Goal: Information Seeking & Learning: Get advice/opinions

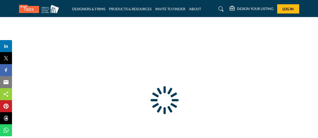
type input "**********"
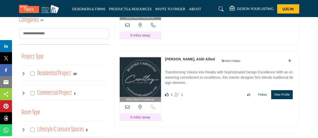
scroll to position [300, 0]
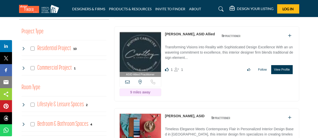
click at [277, 74] on button "View Profile" at bounding box center [281, 69] width 21 height 9
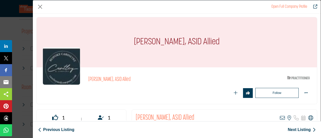
click at [309, 117] on icon "Company Data Modal" at bounding box center [310, 117] width 5 height 5
click at [40, 7] on button "Close" at bounding box center [40, 7] width 8 height 8
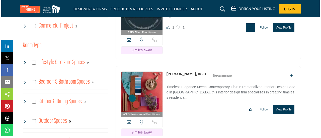
scroll to position [351, 0]
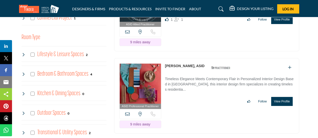
click at [282, 106] on button "View Profile" at bounding box center [281, 101] width 21 height 9
click at [0, 0] on div at bounding box center [0, 0] width 0 height 0
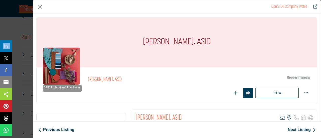
scroll to position [25, 0]
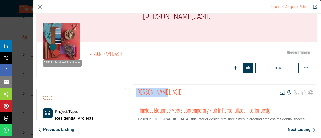
drag, startPoint x: 134, startPoint y: 90, endPoint x: 162, endPoint y: 92, distance: 27.6
click at [160, 91] on div "[PERSON_NAME], ASID View email address of this listing View the location of thi…" at bounding box center [224, 93] width 185 height 17
click at [163, 92] on h2 "[PERSON_NAME], ASID" at bounding box center [158, 92] width 46 height 9
drag, startPoint x: 163, startPoint y: 92, endPoint x: 135, endPoint y: 91, distance: 28.1
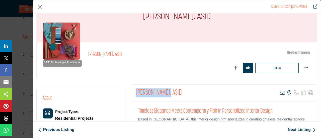
click at [135, 91] on h2 "[PERSON_NAME], ASID" at bounding box center [158, 92] width 46 height 9
copy h2 "[PERSON_NAME]"
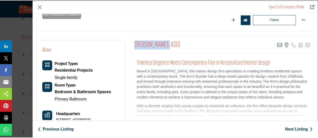
scroll to position [75, 0]
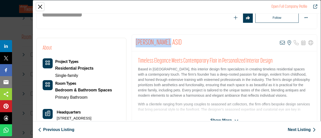
click at [39, 6] on button "Close" at bounding box center [40, 7] width 8 height 8
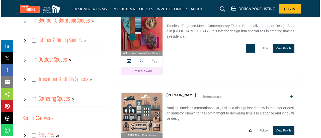
scroll to position [426, 0]
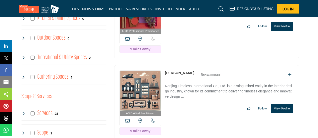
click at [277, 113] on button "View Profile" at bounding box center [281, 108] width 21 height 9
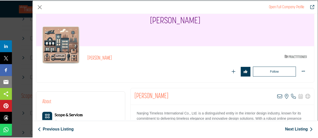
scroll to position [22, 0]
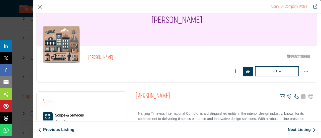
drag, startPoint x: 175, startPoint y: 118, endPoint x: 132, endPoint y: 99, distance: 46.1
click at [132, 99] on div "[PERSON_NAME] View email address of this listing View the location of this list…" at bounding box center [224, 96] width 185 height 17
copy h2 "[PERSON_NAME]"
click at [39, 7] on button "Close" at bounding box center [40, 7] width 8 height 8
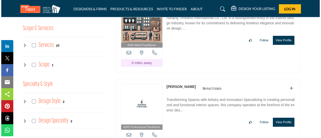
scroll to position [501, 0]
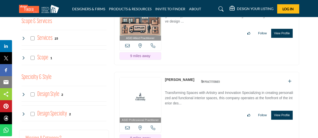
click at [287, 120] on button "View Profile" at bounding box center [281, 115] width 21 height 9
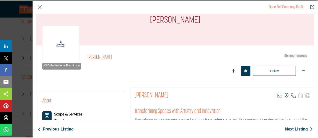
scroll to position [50, 0]
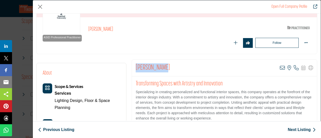
drag, startPoint x: 138, startPoint y: 67, endPoint x: 160, endPoint y: 69, distance: 22.6
click at [160, 69] on div "[PERSON_NAME] View email address of this listing View the location of this list…" at bounding box center [224, 68] width 185 height 17
copy h2 "[PERSON_NAME]"
click at [39, 7] on button "Close" at bounding box center [40, 7] width 8 height 8
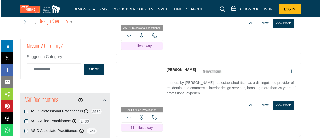
scroll to position [601, 0]
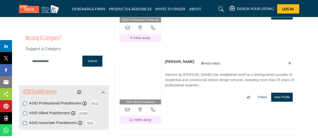
click at [282, 102] on button "View Profile" at bounding box center [281, 97] width 21 height 9
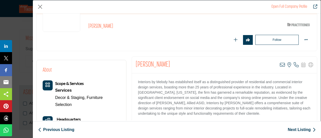
scroll to position [50, 0]
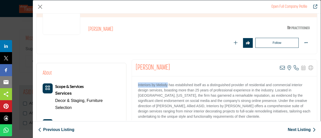
drag, startPoint x: 136, startPoint y: 84, endPoint x: 167, endPoint y: 85, distance: 31.1
click at [167, 85] on div "Interiors by Melody has established itself as a distinguished provider of resid…" at bounding box center [224, 107] width 185 height 63
copy p "Interiors by [PERSON_NAME]"
drag, startPoint x: 173, startPoint y: 68, endPoint x: 133, endPoint y: 67, distance: 39.9
click at [133, 67] on div "[PERSON_NAME] View email address of this listing View the location of this list…" at bounding box center [224, 68] width 185 height 17
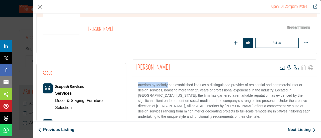
copy h2 "[PERSON_NAME]"
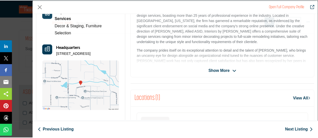
scroll to position [145, 0]
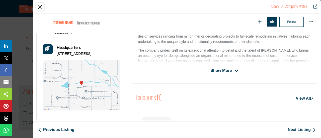
click at [38, 6] on button "Close" at bounding box center [40, 7] width 8 height 8
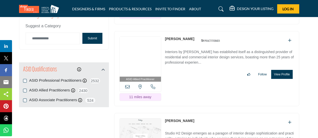
scroll to position [676, 0]
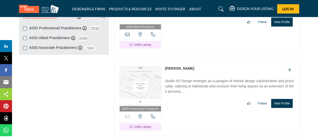
drag, startPoint x: 283, startPoint y: 108, endPoint x: 89, endPoint y: 75, distance: 196.6
click at [284, 107] on button "View Profile" at bounding box center [281, 103] width 21 height 9
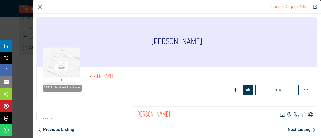
click at [308, 115] on icon "Company Data Modal" at bounding box center [310, 114] width 5 height 5
click at [42, 5] on button "Close" at bounding box center [40, 7] width 8 height 8
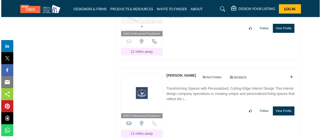
scroll to position [776, 0]
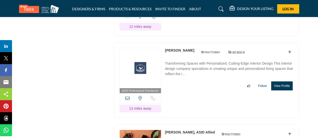
click at [283, 90] on button "View Profile" at bounding box center [281, 85] width 21 height 9
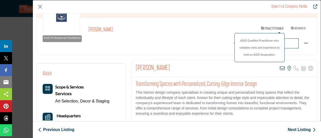
scroll to position [50, 0]
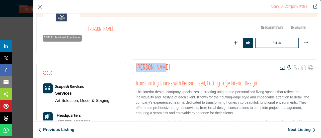
drag, startPoint x: 157, startPoint y: 66, endPoint x: 134, endPoint y: 65, distance: 23.0
click at [134, 65] on div "[PERSON_NAME] View email address of this listing View the location of this list…" at bounding box center [224, 68] width 185 height 17
copy h2 "[PERSON_NAME]"
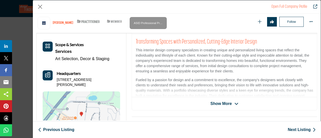
scroll to position [120, 0]
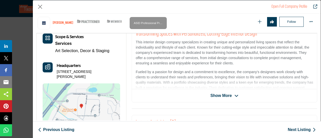
click at [218, 95] on span "Show More" at bounding box center [220, 96] width 21 height 6
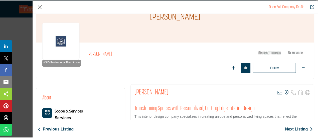
scroll to position [25, 0]
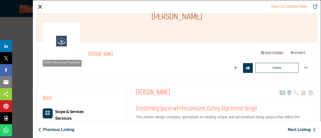
click at [41, 6] on button "Close" at bounding box center [40, 7] width 8 height 8
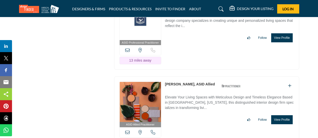
scroll to position [826, 0]
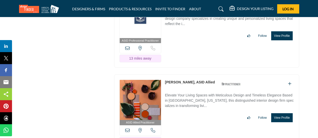
click at [287, 121] on button "View Profile" at bounding box center [281, 117] width 21 height 9
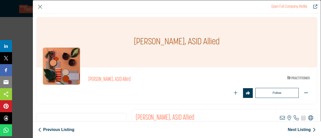
click at [309, 118] on icon "Company Data Modal" at bounding box center [310, 117] width 5 height 5
drag, startPoint x: 136, startPoint y: 117, endPoint x: 160, endPoint y: 117, distance: 24.3
click at [160, 117] on h2 "[PERSON_NAME], ASID Allied" at bounding box center [164, 117] width 59 height 9
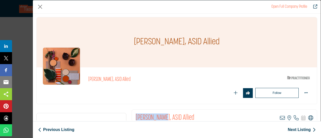
drag, startPoint x: 134, startPoint y: 115, endPoint x: 159, endPoint y: 116, distance: 25.6
click at [159, 116] on div "[PERSON_NAME], ASID Allied View email address of this listing View the location…" at bounding box center [224, 118] width 185 height 17
copy h2 "[PERSON_NAME]"
click at [39, 9] on button "Close" at bounding box center [40, 7] width 8 height 8
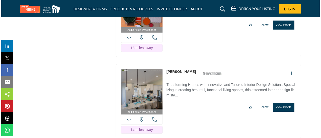
scroll to position [926, 0]
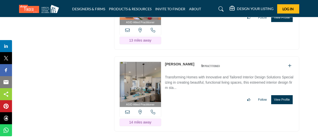
click at [280, 102] on button "View Profile" at bounding box center [281, 99] width 21 height 9
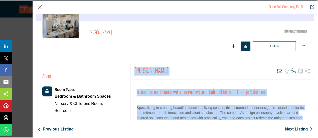
scroll to position [58, 0]
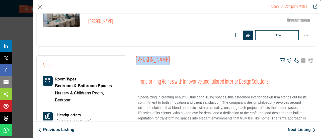
drag, startPoint x: 133, startPoint y: 116, endPoint x: 171, endPoint y: 57, distance: 69.9
click at [171, 57] on div "[PERSON_NAME] View email address of this listing View the location of this list…" at bounding box center [224, 60] width 185 height 17
copy h2 "[PERSON_NAME]"
click at [41, 6] on button "Close" at bounding box center [40, 7] width 8 height 8
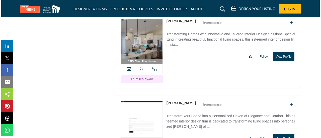
scroll to position [977, 0]
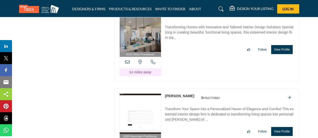
click at [283, 131] on button "View Profile" at bounding box center [281, 131] width 21 height 9
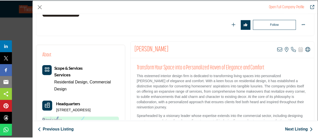
scroll to position [75, 0]
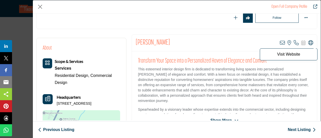
click at [308, 42] on icon "Company Data Modal" at bounding box center [310, 42] width 5 height 5
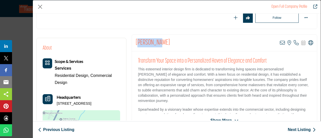
drag, startPoint x: 139, startPoint y: 43, endPoint x: 158, endPoint y: 44, distance: 19.6
click at [158, 44] on h2 "[PERSON_NAME]" at bounding box center [152, 42] width 34 height 9
drag, startPoint x: 133, startPoint y: 42, endPoint x: 162, endPoint y: 42, distance: 28.5
click at [162, 42] on div "[PERSON_NAME] View email address of this listing View the location of this list…" at bounding box center [224, 43] width 185 height 17
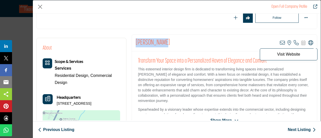
copy h2 "[PERSON_NAME]"
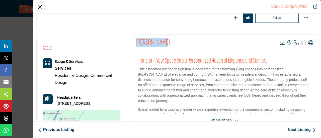
click at [41, 4] on button "Close" at bounding box center [40, 7] width 8 height 8
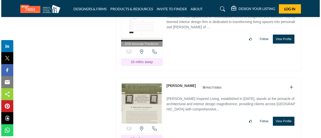
scroll to position [1077, 0]
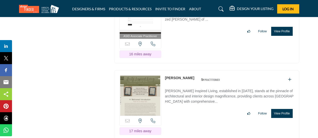
click at [280, 116] on button "View Profile" at bounding box center [281, 113] width 21 height 9
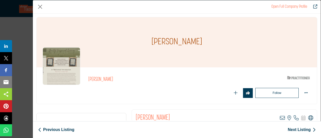
click at [309, 117] on icon "Company Data Modal" at bounding box center [310, 117] width 5 height 5
drag, startPoint x: 156, startPoint y: 42, endPoint x: 195, endPoint y: 44, distance: 38.9
click at [195, 44] on div "[PERSON_NAME]" at bounding box center [177, 42] width 280 height 50
copy h1 "[PERSON_NAME]"
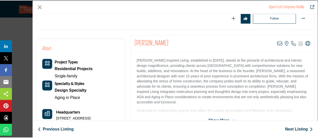
scroll to position [75, 0]
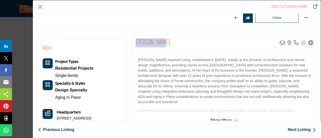
drag, startPoint x: 135, startPoint y: 39, endPoint x: 163, endPoint y: 40, distance: 28.3
click at [163, 40] on div "[PERSON_NAME] View email address of this listing View the location of this list…" at bounding box center [224, 43] width 185 height 17
click at [39, 6] on button "Close" at bounding box center [40, 7] width 8 height 8
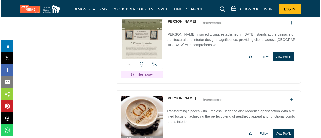
scroll to position [1152, 0]
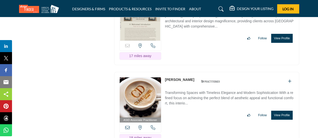
click at [282, 116] on button "View Profile" at bounding box center [281, 115] width 21 height 9
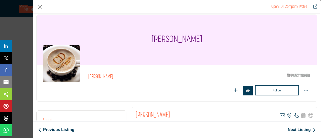
scroll to position [10, 0]
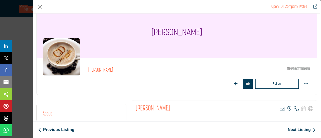
drag, startPoint x: 134, startPoint y: 117, endPoint x: 188, endPoint y: 117, distance: 53.3
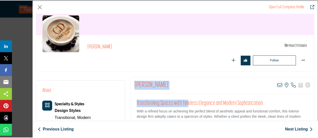
scroll to position [85, 0]
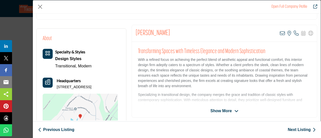
click at [226, 111] on span "Show More" at bounding box center [220, 111] width 21 height 6
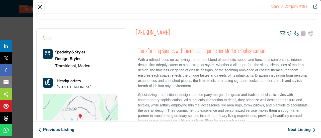
click at [40, 5] on button "Close" at bounding box center [40, 7] width 8 height 8
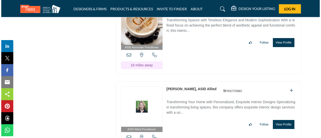
scroll to position [1227, 0]
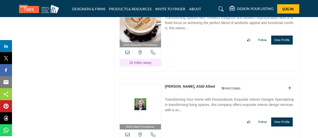
click at [289, 121] on button "View Profile" at bounding box center [281, 121] width 21 height 9
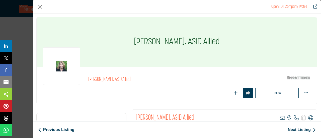
click at [308, 118] on icon "Company Data Modal" at bounding box center [310, 117] width 5 height 5
click at [308, 119] on icon "Company Data Modal" at bounding box center [310, 117] width 5 height 5
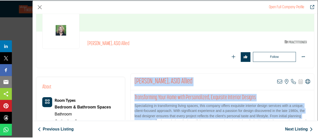
scroll to position [44, 0]
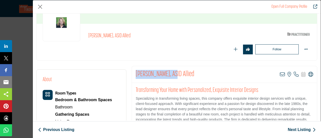
drag, startPoint x: 133, startPoint y: 117, endPoint x: 171, endPoint y: 77, distance: 54.4
click at [171, 77] on div "[PERSON_NAME], ASID Allied View email address of this listing View the location…" at bounding box center [224, 74] width 185 height 17
click at [41, 6] on button "Close" at bounding box center [40, 7] width 8 height 8
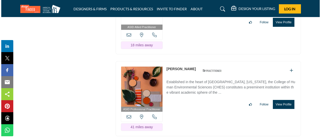
scroll to position [1327, 0]
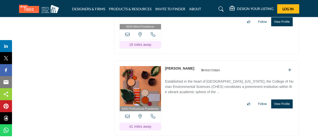
click at [282, 101] on button "View Profile" at bounding box center [281, 103] width 21 height 9
click at [0, 0] on div at bounding box center [0, 0] width 0 height 0
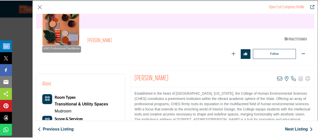
scroll to position [50, 0]
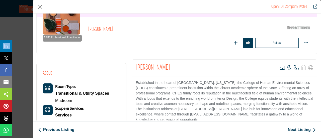
drag, startPoint x: 175, startPoint y: 68, endPoint x: 152, endPoint y: 68, distance: 22.5
click at [152, 68] on h2 "[PERSON_NAME]" at bounding box center [152, 67] width 34 height 9
drag, startPoint x: 180, startPoint y: 69, endPoint x: 129, endPoint y: 70, distance: 51.3
click at [41, 6] on button "Close" at bounding box center [40, 7] width 8 height 8
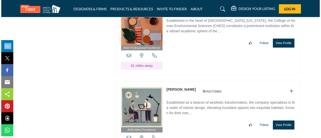
scroll to position [1401, 0]
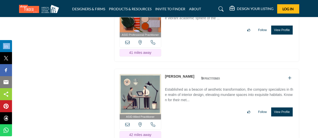
click at [283, 110] on button "View Profile" at bounding box center [281, 111] width 21 height 9
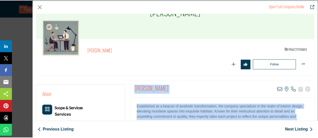
scroll to position [44, 0]
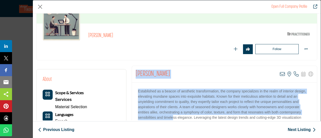
drag, startPoint x: 134, startPoint y: 116, endPoint x: 172, endPoint y: 119, distance: 37.9
click at [172, 119] on div "[PERSON_NAME] View email address of this listing View the location of this list…" at bounding box center [223, 112] width 185 height 93
click at [174, 74] on div "[PERSON_NAME] View email address of this listing View the location of this list…" at bounding box center [224, 74] width 185 height 17
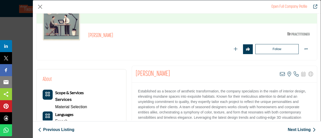
drag, startPoint x: 165, startPoint y: 72, endPoint x: 135, endPoint y: 71, distance: 30.0
click at [135, 71] on div "[PERSON_NAME] View email address of this listing View the location of this list…" at bounding box center [224, 74] width 185 height 17
click at [42, 6] on button "Close" at bounding box center [40, 7] width 8 height 8
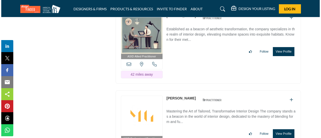
scroll to position [1476, 0]
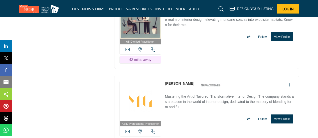
click at [280, 116] on button "View Profile" at bounding box center [281, 118] width 21 height 9
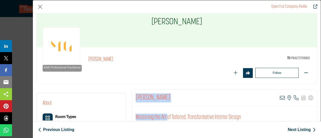
drag, startPoint x: 134, startPoint y: 116, endPoint x: 166, endPoint y: 117, distance: 32.1
click at [166, 117] on div "[PERSON_NAME] View email address of this listing View the location of this list…" at bounding box center [223, 135] width 185 height 93
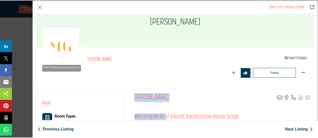
scroll to position [24, 0]
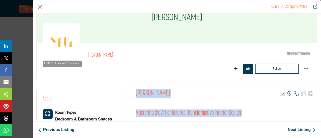
click at [160, 91] on h2 "[PERSON_NAME]" at bounding box center [152, 93] width 34 height 9
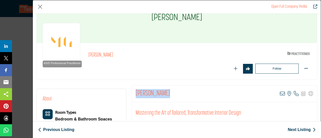
drag, startPoint x: 160, startPoint y: 91, endPoint x: 134, endPoint y: 93, distance: 25.9
click at [134, 93] on div "[PERSON_NAME] View email address of this listing View the location of this list…" at bounding box center [224, 93] width 185 height 17
click at [41, 7] on button "Close" at bounding box center [40, 7] width 8 height 8
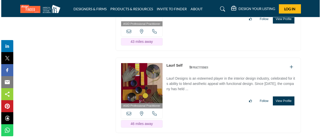
scroll to position [1576, 0]
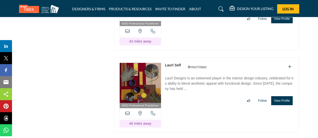
click at [285, 96] on button "View Profile" at bounding box center [281, 100] width 21 height 9
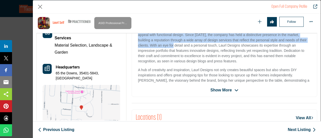
drag, startPoint x: 133, startPoint y: 119, endPoint x: 164, endPoint y: 44, distance: 80.9
click at [164, 44] on div "Laurl Self View email address of this listing View the location of this listing" at bounding box center [223, 50] width 185 height 93
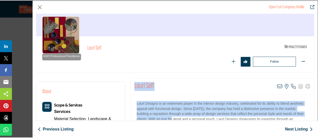
scroll to position [30, 0]
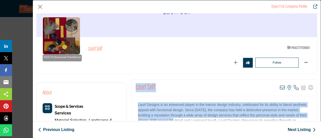
click at [153, 84] on h2 "Laurl Self" at bounding box center [144, 87] width 19 height 9
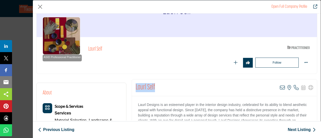
drag, startPoint x: 154, startPoint y: 86, endPoint x: 133, endPoint y: 85, distance: 21.3
click at [133, 85] on div "Laurl Self View email address of this listing View the location of this listing…" at bounding box center [224, 87] width 185 height 17
click at [43, 7] on button "Close" at bounding box center [40, 7] width 8 height 8
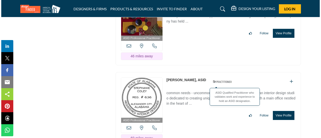
scroll to position [1651, 0]
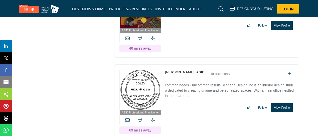
click at [275, 103] on button "View Profile" at bounding box center [281, 107] width 21 height 9
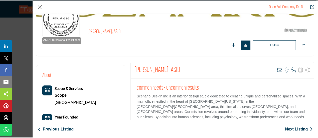
scroll to position [50, 0]
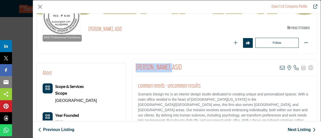
drag, startPoint x: 135, startPoint y: 66, endPoint x: 168, endPoint y: 68, distance: 33.1
click at [168, 68] on h2 "[PERSON_NAME], ASID" at bounding box center [158, 67] width 46 height 9
click at [42, 9] on button "Close" at bounding box center [40, 7] width 8 height 8
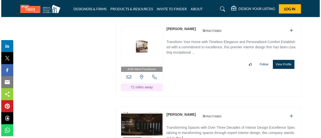
scroll to position [1752, 0]
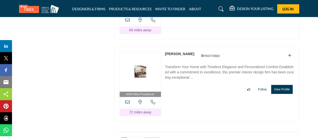
click at [283, 85] on button "View Profile" at bounding box center [281, 89] width 21 height 9
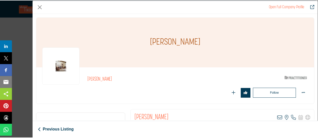
scroll to position [25, 0]
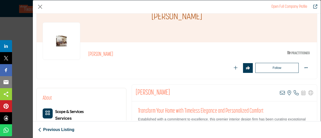
drag, startPoint x: 135, startPoint y: 89, endPoint x: 172, endPoint y: 91, distance: 37.1
click at [172, 91] on div "[PERSON_NAME] View email address of this listing View the location of this list…" at bounding box center [224, 93] width 185 height 17
click at [39, 7] on button "Close" at bounding box center [40, 7] width 8 height 8
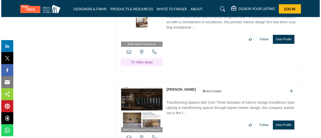
scroll to position [1827, 0]
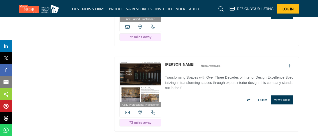
click at [276, 95] on button "View Profile" at bounding box center [281, 99] width 21 height 9
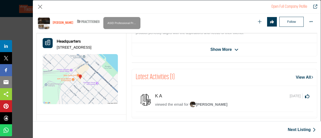
drag, startPoint x: 171, startPoint y: 119, endPoint x: 151, endPoint y: 120, distance: 20.5
click at [151, 120] on div "[PERSON_NAME] View email address of this listing View the location of this list…" at bounding box center [224, 105] width 191 height 285
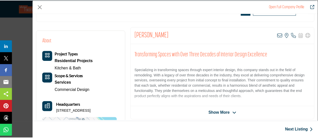
scroll to position [81, 0]
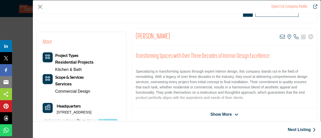
click at [156, 91] on p "Specializing in transforming spaces through expert interior design, this compan…" at bounding box center [223, 85] width 177 height 32
drag, startPoint x: 171, startPoint y: 35, endPoint x: 135, endPoint y: 37, distance: 36.1
click at [135, 37] on div "[PERSON_NAME] View email address of this listing View the location of this list…" at bounding box center [224, 37] width 185 height 17
click at [41, 7] on button "Close" at bounding box center [40, 7] width 8 height 8
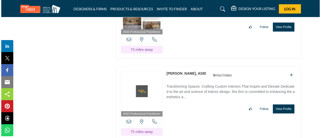
scroll to position [1902, 0]
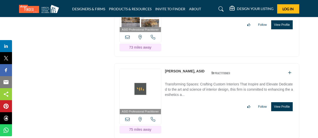
click at [281, 102] on button "View Profile" at bounding box center [281, 106] width 21 height 9
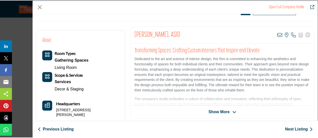
scroll to position [50, 0]
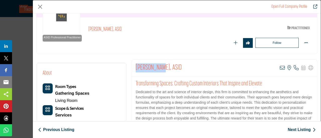
drag, startPoint x: 135, startPoint y: 68, endPoint x: 161, endPoint y: 68, distance: 26.0
click at [161, 68] on h2 "[PERSON_NAME], ASID" at bounding box center [158, 67] width 46 height 9
click at [39, 6] on button "Close" at bounding box center [40, 7] width 8 height 8
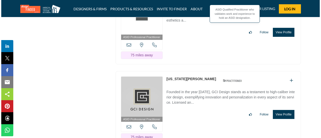
scroll to position [1977, 0]
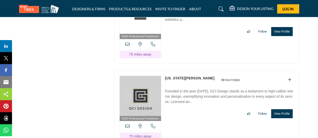
click at [283, 101] on div "[US_STATE][PERSON_NAME] ASID Qualified Practitioner who validates work and expe…" at bounding box center [229, 97] width 129 height 43
click at [281, 109] on button "View Profile" at bounding box center [281, 113] width 21 height 9
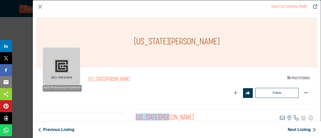
drag, startPoint x: 166, startPoint y: 116, endPoint x: 131, endPoint y: 116, distance: 34.6
click at [132, 116] on div "[US_STATE][PERSON_NAME] View email address of this listing View the location of…" at bounding box center [224, 118] width 185 height 17
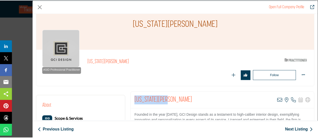
scroll to position [25, 0]
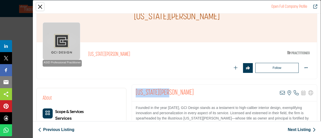
click at [40, 9] on button "Close" at bounding box center [40, 7] width 8 height 8
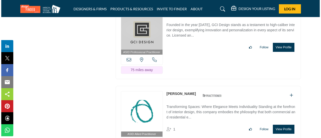
scroll to position [2052, 0]
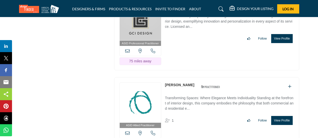
click at [285, 116] on button "View Profile" at bounding box center [281, 120] width 21 height 9
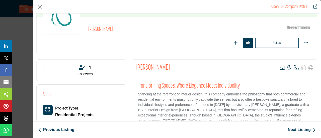
scroll to position [75, 0]
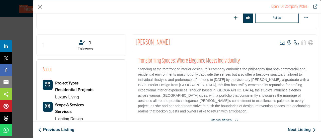
drag, startPoint x: 135, startPoint y: 42, endPoint x: 166, endPoint y: 41, distance: 31.6
click at [166, 41] on div "[PERSON_NAME] View email address of this listing View the location of this list…" at bounding box center [224, 43] width 185 height 17
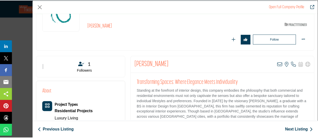
scroll to position [50, 0]
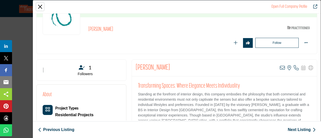
click at [41, 7] on button "Close" at bounding box center [40, 7] width 8 height 8
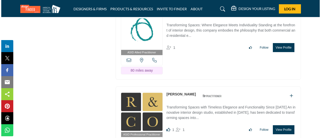
scroll to position [2127, 0]
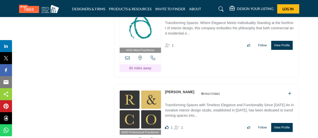
click at [283, 123] on button "View Profile" at bounding box center [281, 127] width 21 height 9
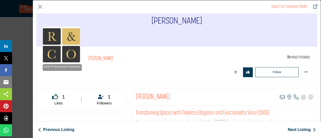
scroll to position [50, 0]
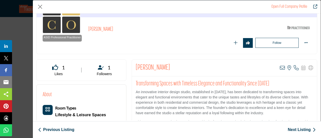
drag, startPoint x: 135, startPoint y: 67, endPoint x: 172, endPoint y: 67, distance: 37.1
click at [172, 67] on div "[PERSON_NAME] View email address of this listing View the location of this list…" at bounding box center [224, 68] width 185 height 17
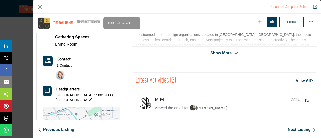
scroll to position [170, 0]
